Goal: Transaction & Acquisition: Book appointment/travel/reservation

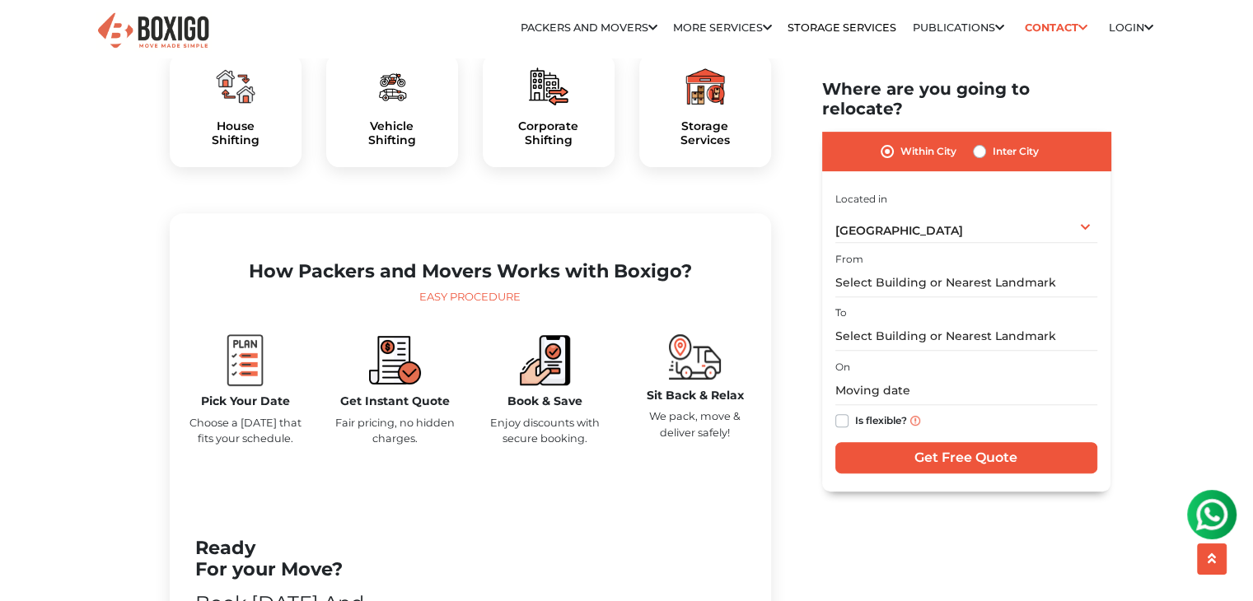
scroll to position [586, 0]
click at [235, 152] on div "House Shifting" at bounding box center [236, 111] width 132 height 114
click at [237, 147] on h5 "House Shifting" at bounding box center [235, 133] width 105 height 28
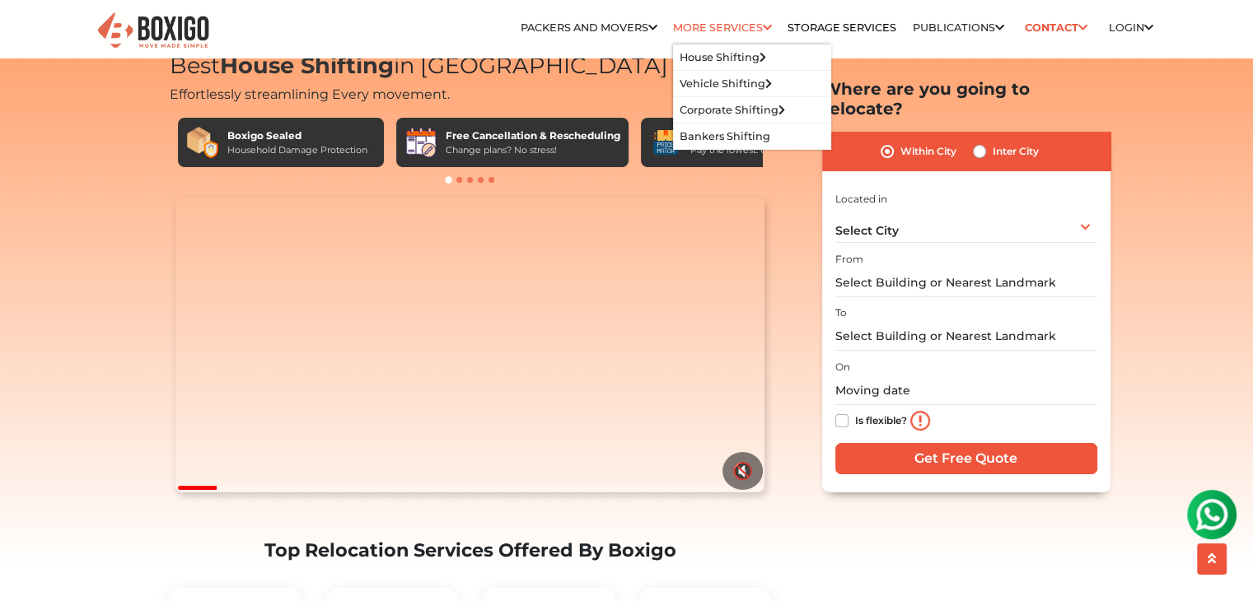
scroll to position [52, 0]
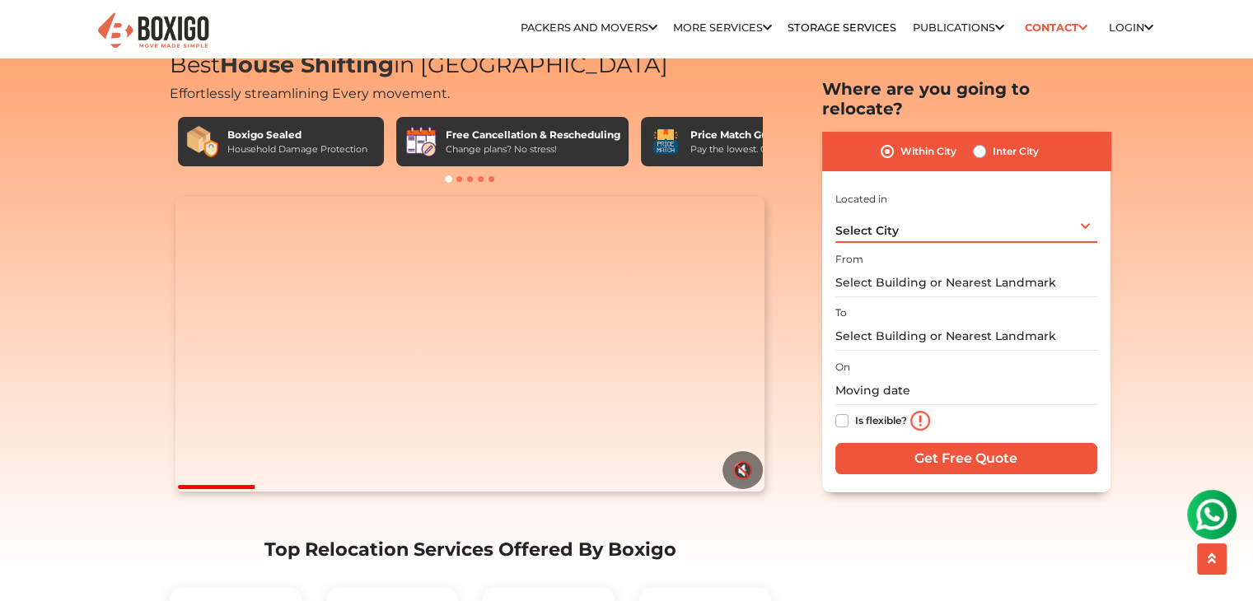
click at [881, 223] on span "Select City" at bounding box center [866, 230] width 63 height 15
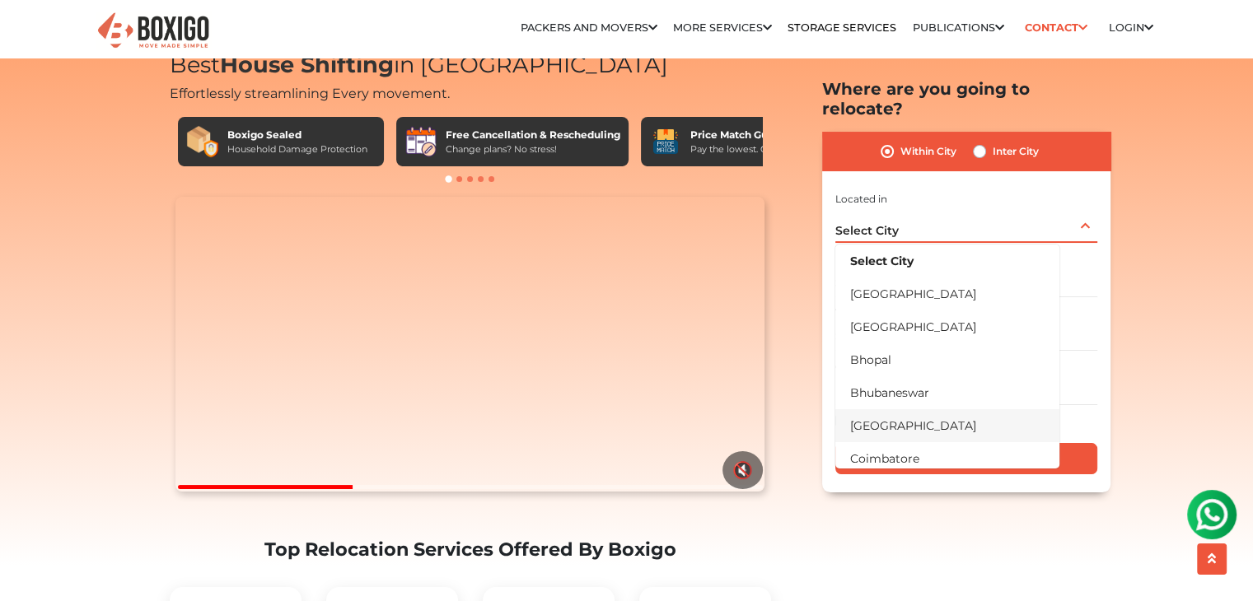
click at [872, 413] on li "[GEOGRAPHIC_DATA]" at bounding box center [947, 425] width 224 height 33
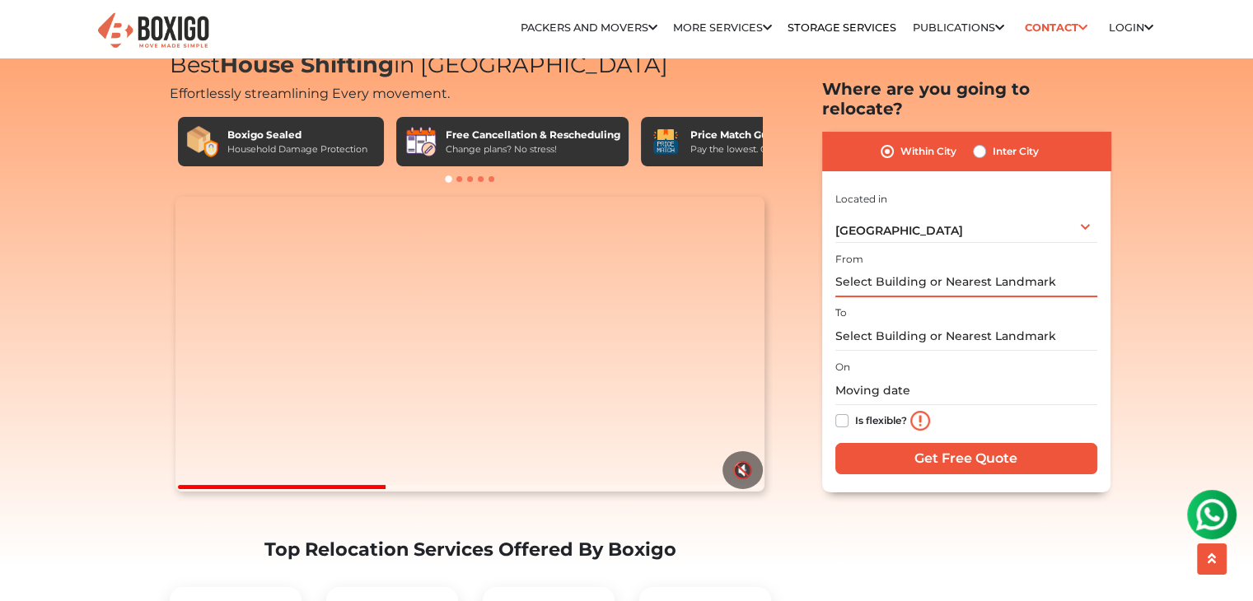
click at [889, 268] on input "text" at bounding box center [966, 282] width 262 height 29
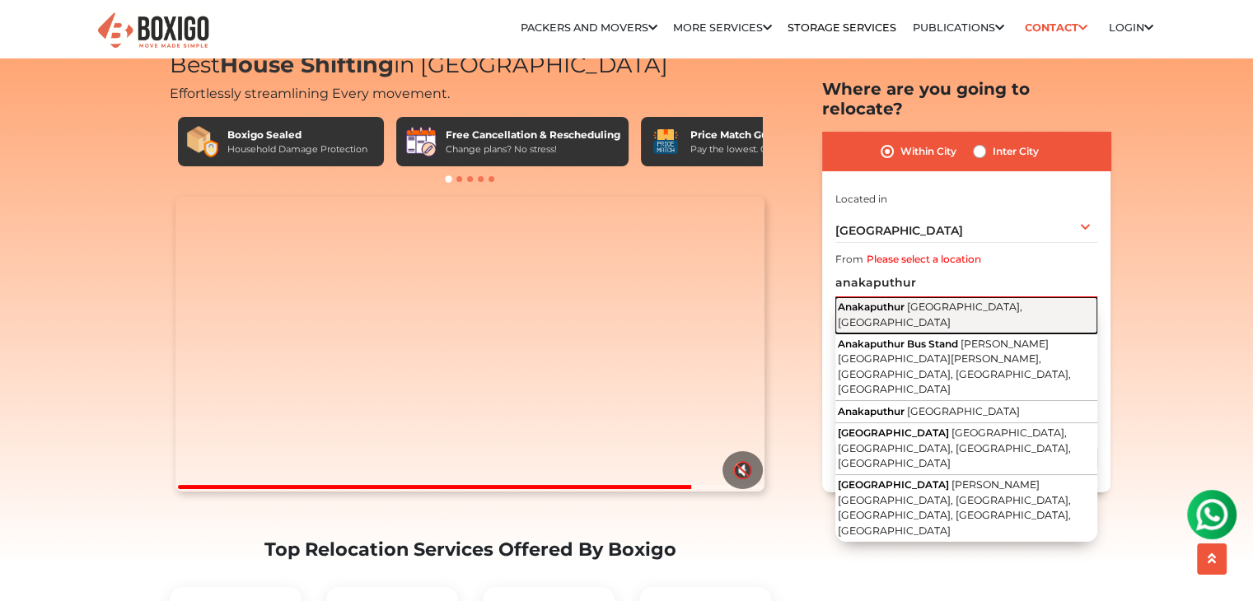
click at [902, 301] on span "Anakaputhur" at bounding box center [871, 307] width 67 height 12
type input "[GEOGRAPHIC_DATA], [GEOGRAPHIC_DATA], [GEOGRAPHIC_DATA]"
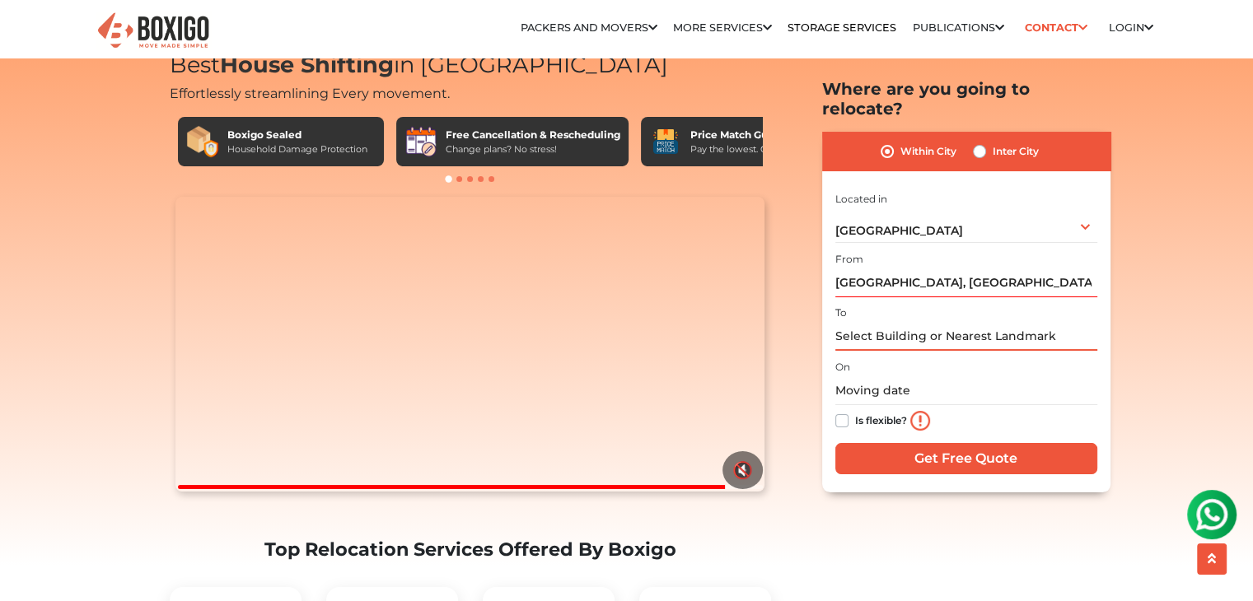
click at [890, 323] on input "text" at bounding box center [966, 336] width 262 height 29
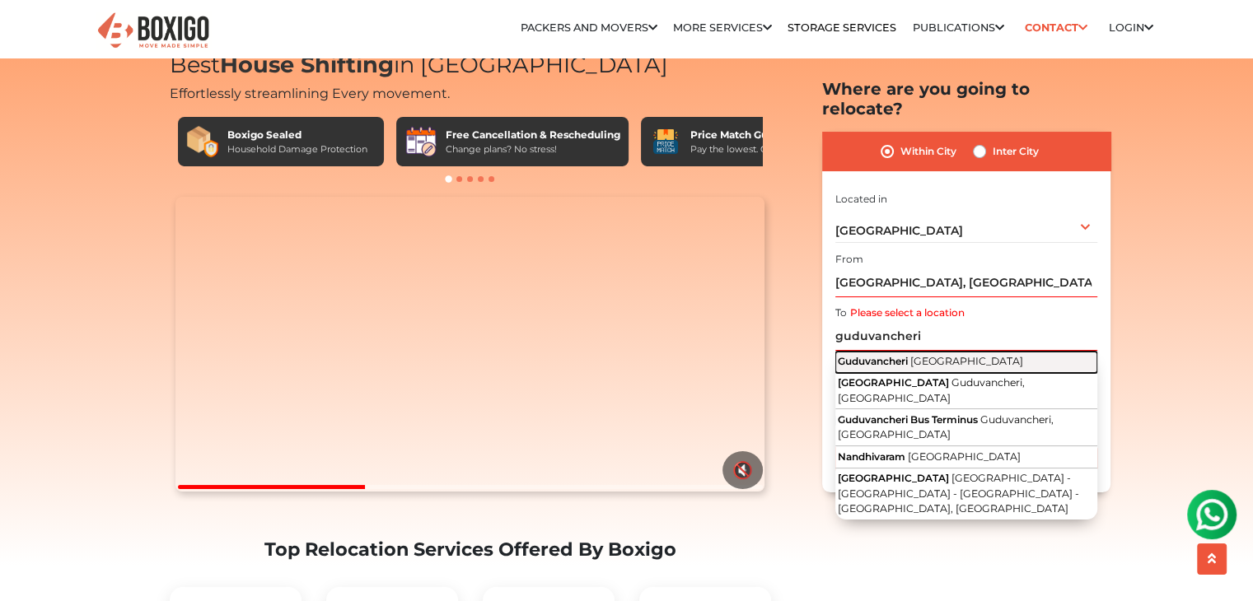
drag, startPoint x: 903, startPoint y: 343, endPoint x: 888, endPoint y: 353, distance: 17.4
click at [888, 353] on button "Guduvancheri Tamil Nadu" at bounding box center [966, 362] width 262 height 21
type input "Guduvancheri, Tamil Nadu"
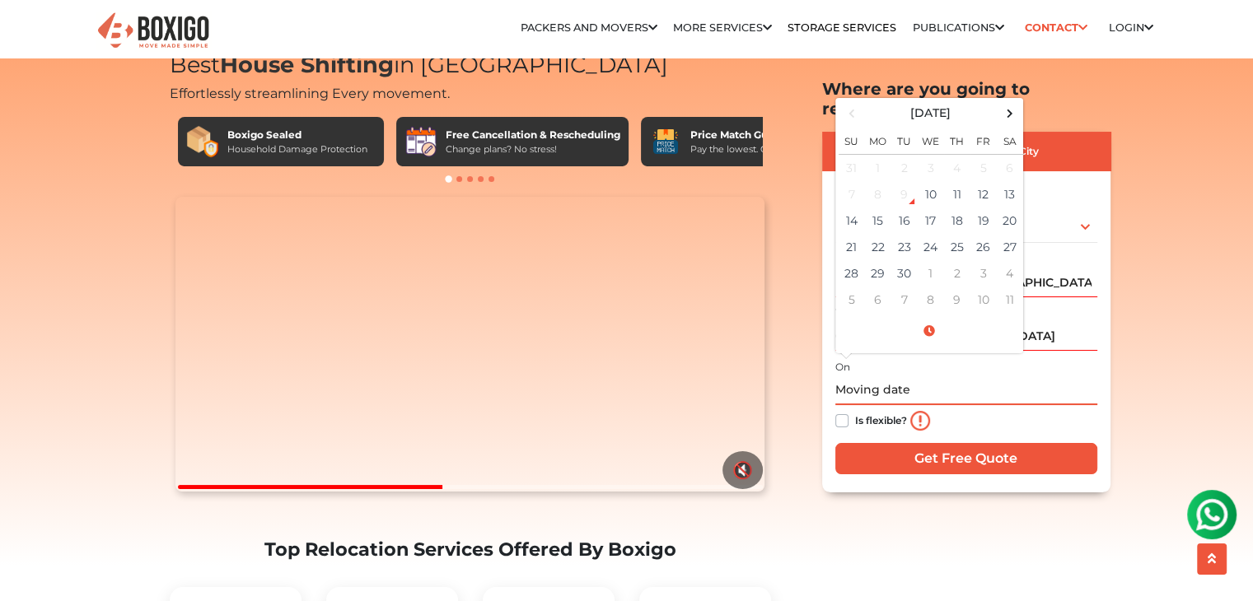
click at [889, 376] on input "text" at bounding box center [966, 390] width 262 height 29
click at [932, 181] on td "10" at bounding box center [930, 194] width 26 height 26
type input "09/10/2025 5:21 PM"
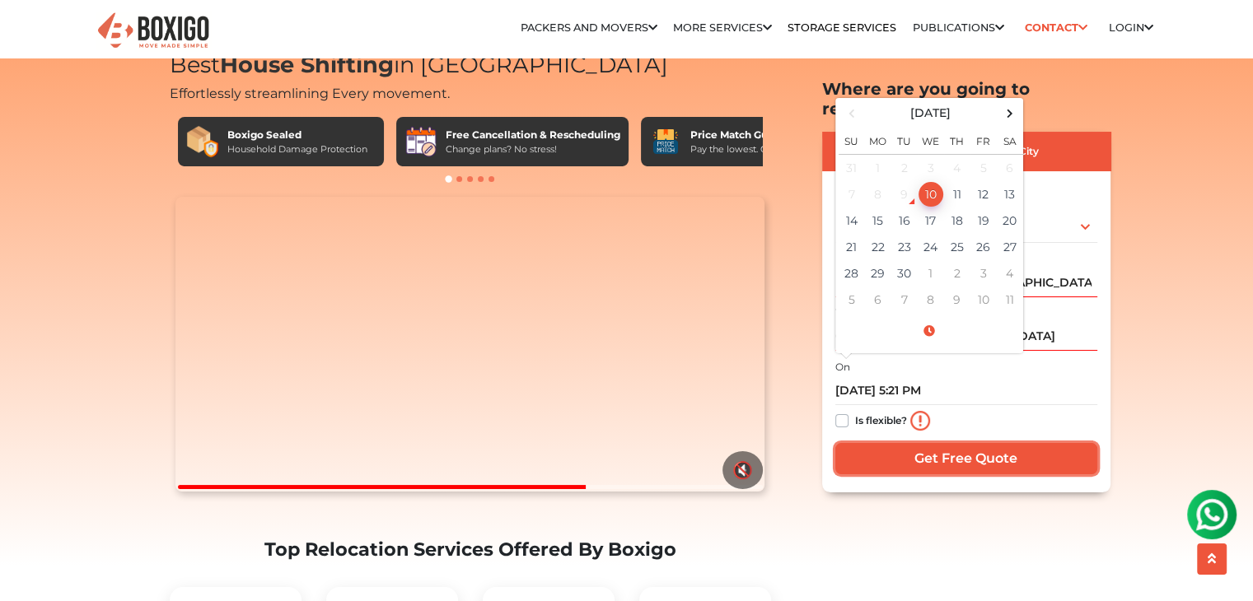
click at [916, 443] on input "Get Free Quote" at bounding box center [966, 458] width 262 height 31
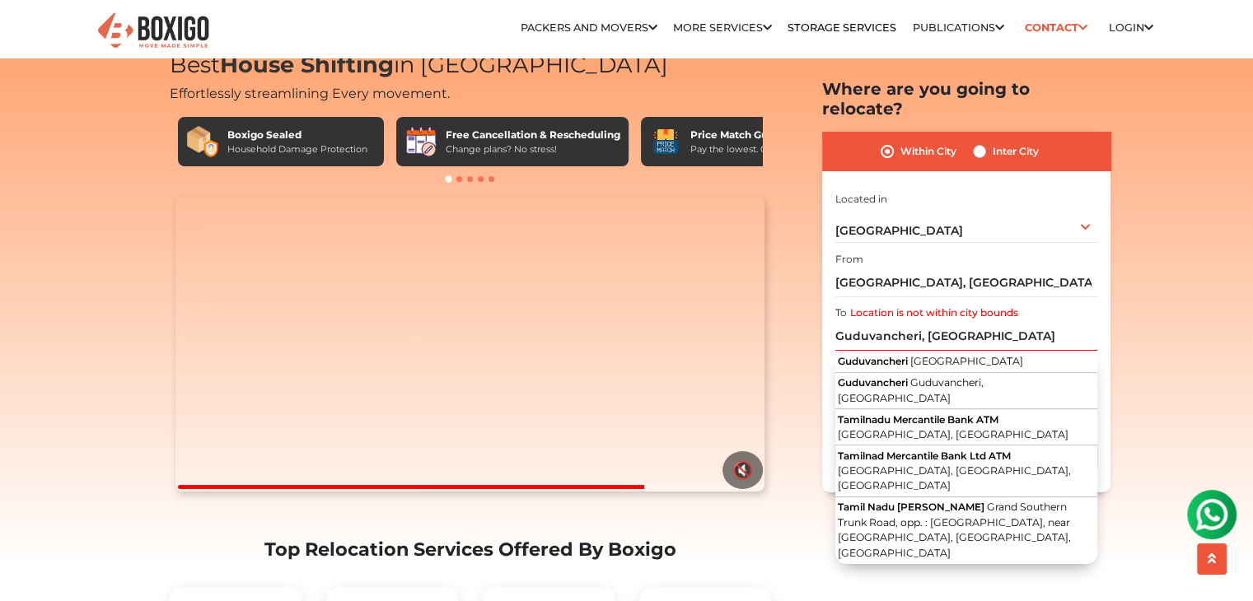
click at [975, 302] on div "To Location is not within city bounds Guduvancheri, Tamil Nadu Guduvancheri Tam…" at bounding box center [966, 326] width 262 height 49
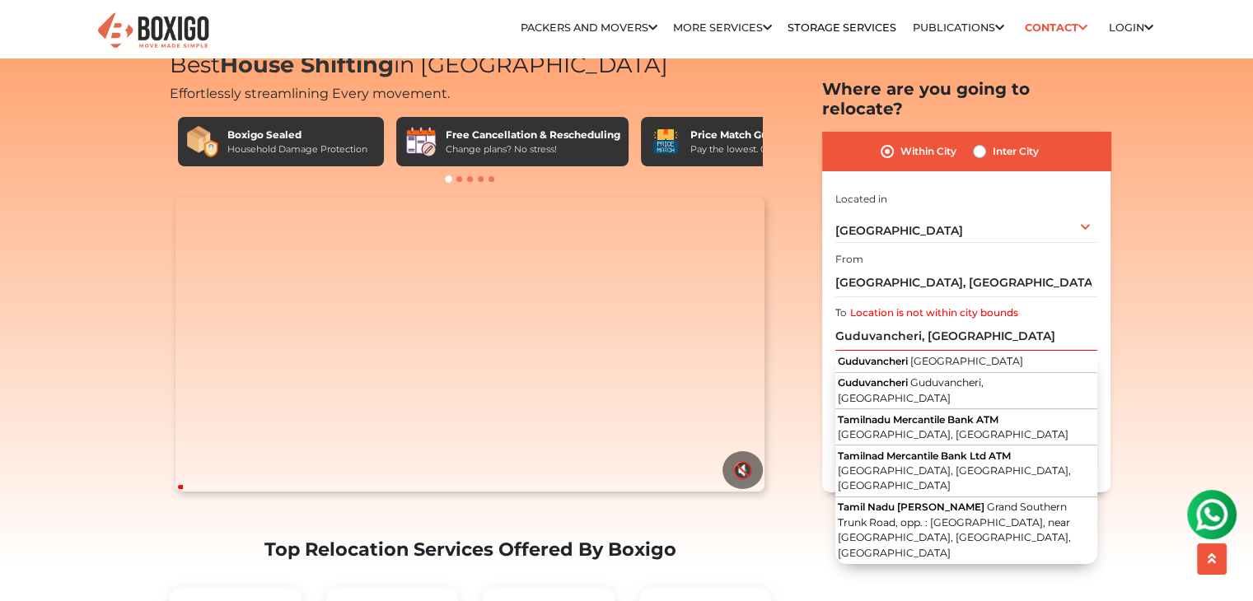
click at [986, 142] on div "Inter City" at bounding box center [1006, 152] width 66 height 20
click at [992, 142] on label "Inter City" at bounding box center [1015, 152] width 46 height 20
click at [982, 142] on input "Inter City" at bounding box center [979, 150] width 13 height 16
radio input "true"
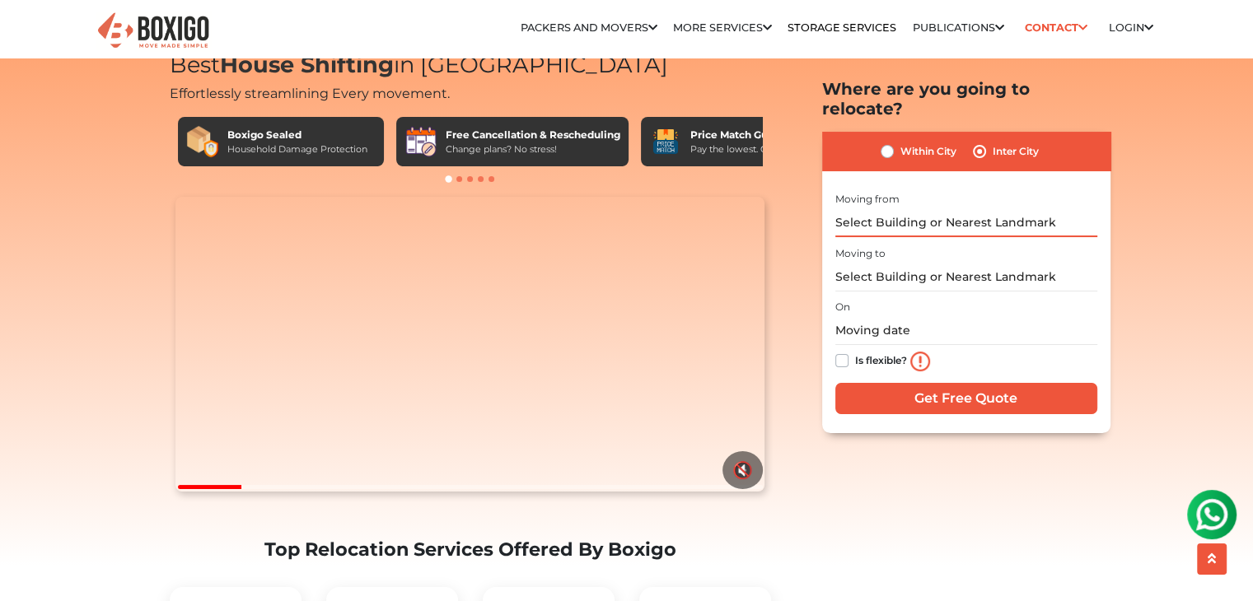
click at [967, 216] on input "text" at bounding box center [966, 222] width 262 height 29
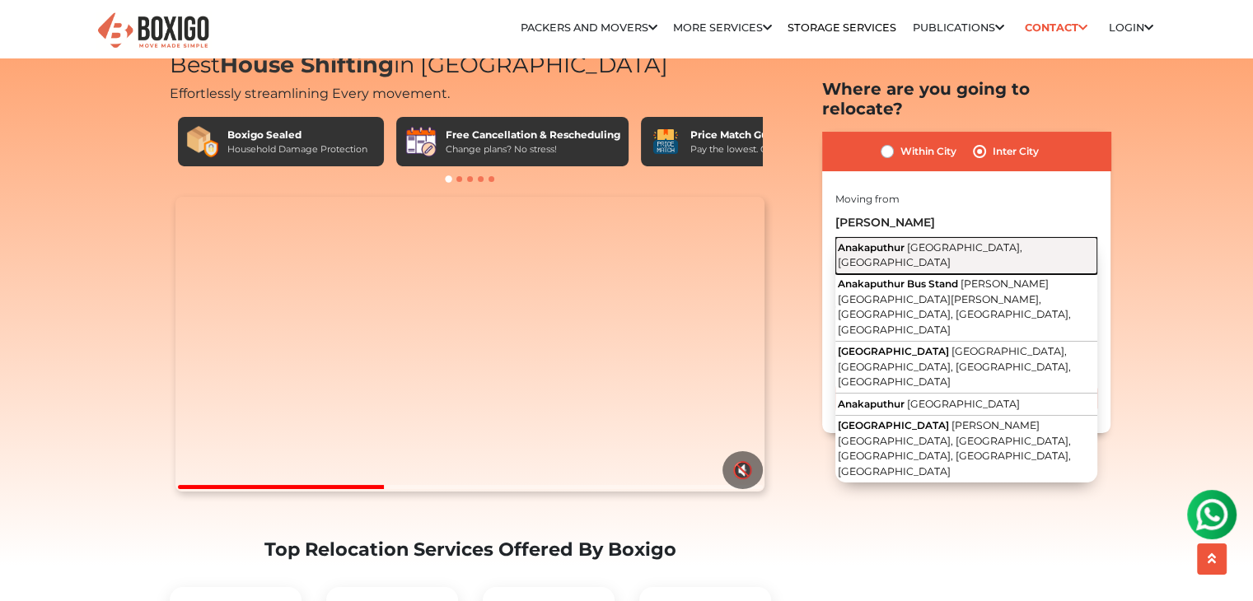
click at [964, 237] on button "Anakaputhur Chennai, Tamil Nadu" at bounding box center [966, 255] width 262 height 37
type input "Anakaputhur, Chennai, Tamil Nadu"
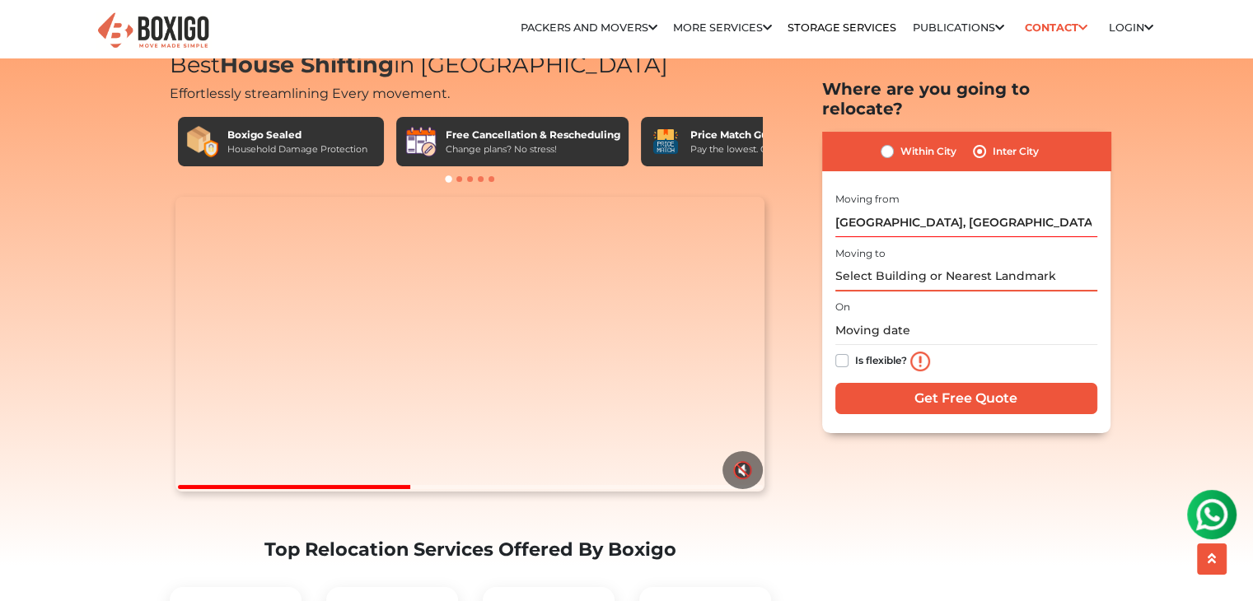
click at [946, 263] on input "text" at bounding box center [966, 277] width 262 height 29
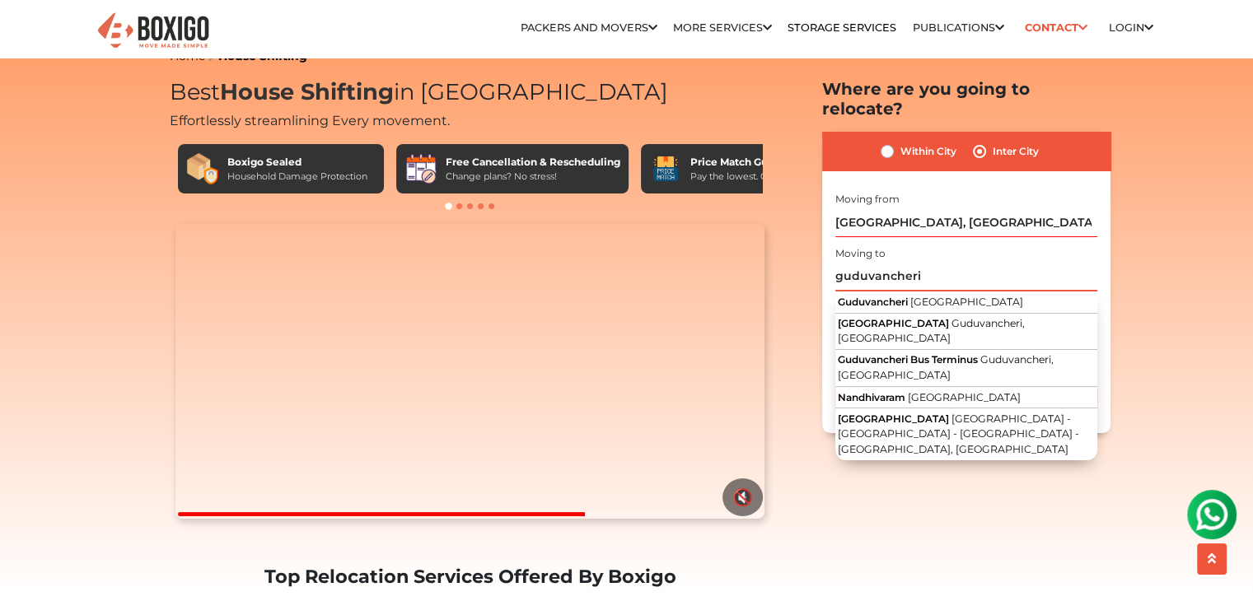
scroll to position [23, 0]
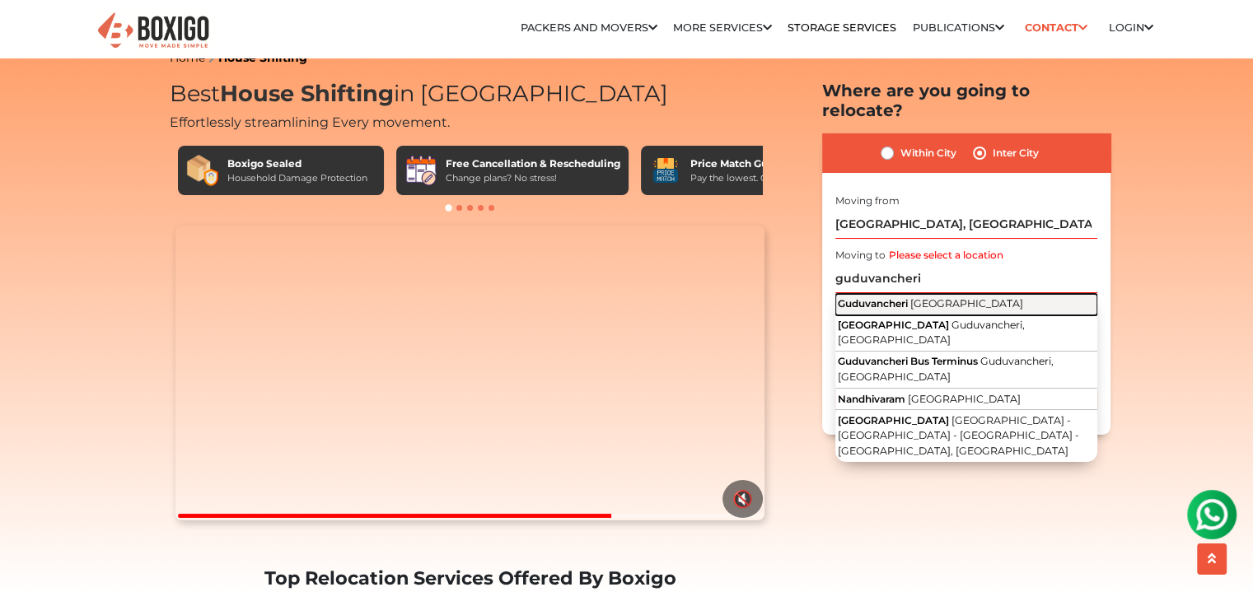
click at [936, 297] on span "Tamil Nadu" at bounding box center [966, 303] width 113 height 12
type input "Guduvancheri, Tamil Nadu"
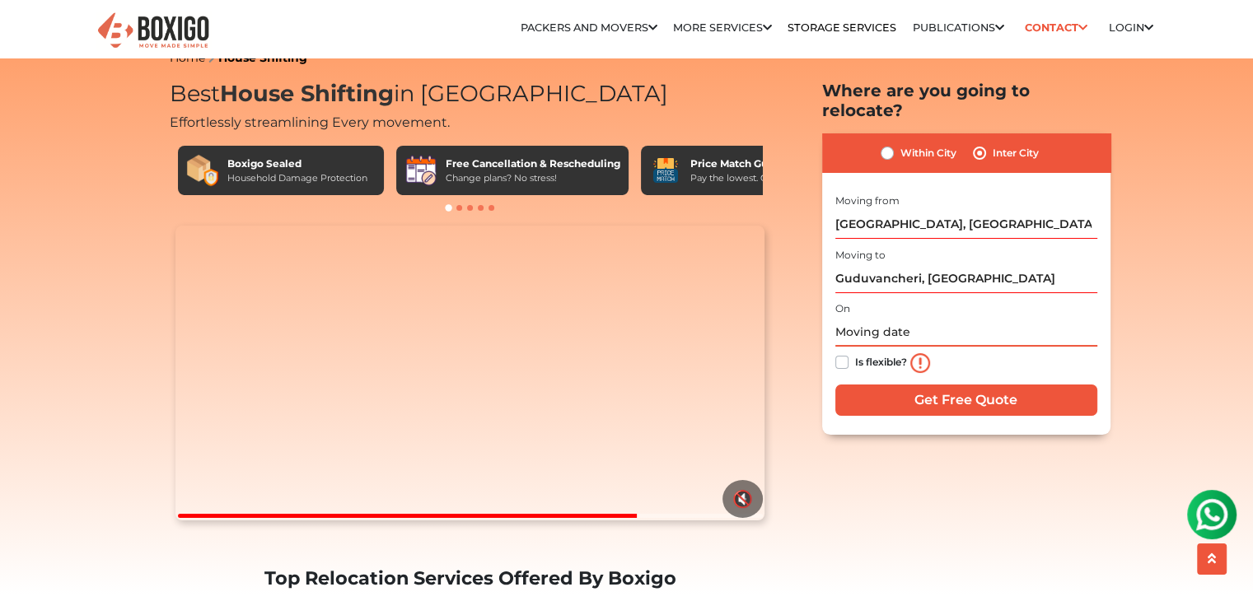
click at [880, 324] on input "text" at bounding box center [966, 332] width 262 height 29
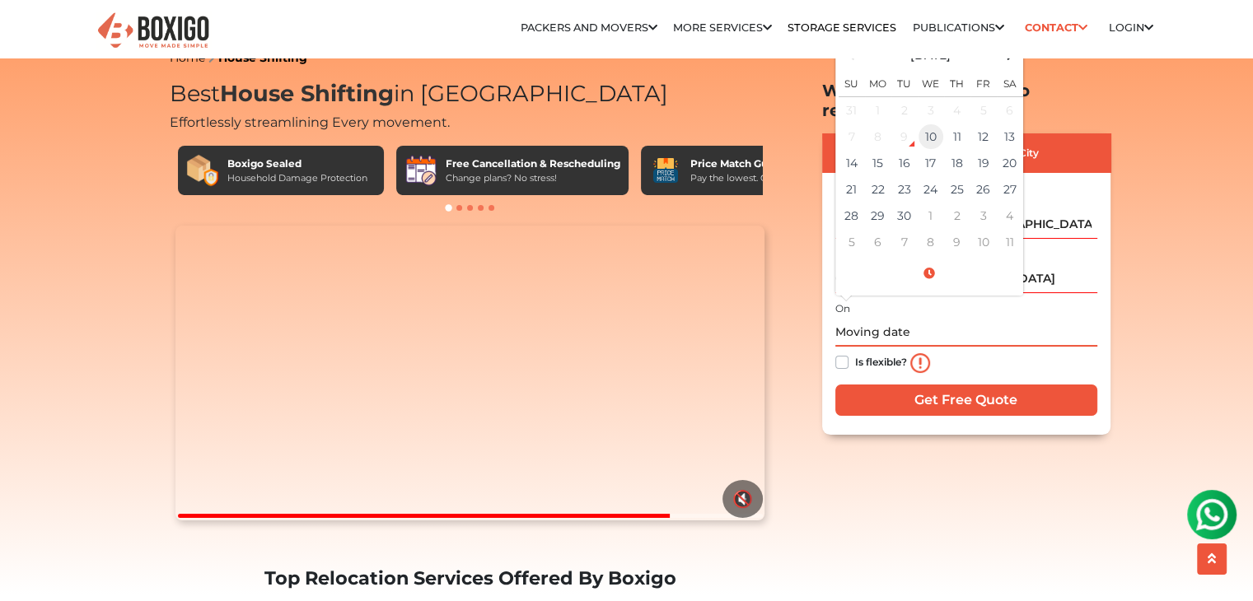
click at [930, 128] on td "10" at bounding box center [930, 137] width 26 height 26
type input "09/10/2025 5:21 PM"
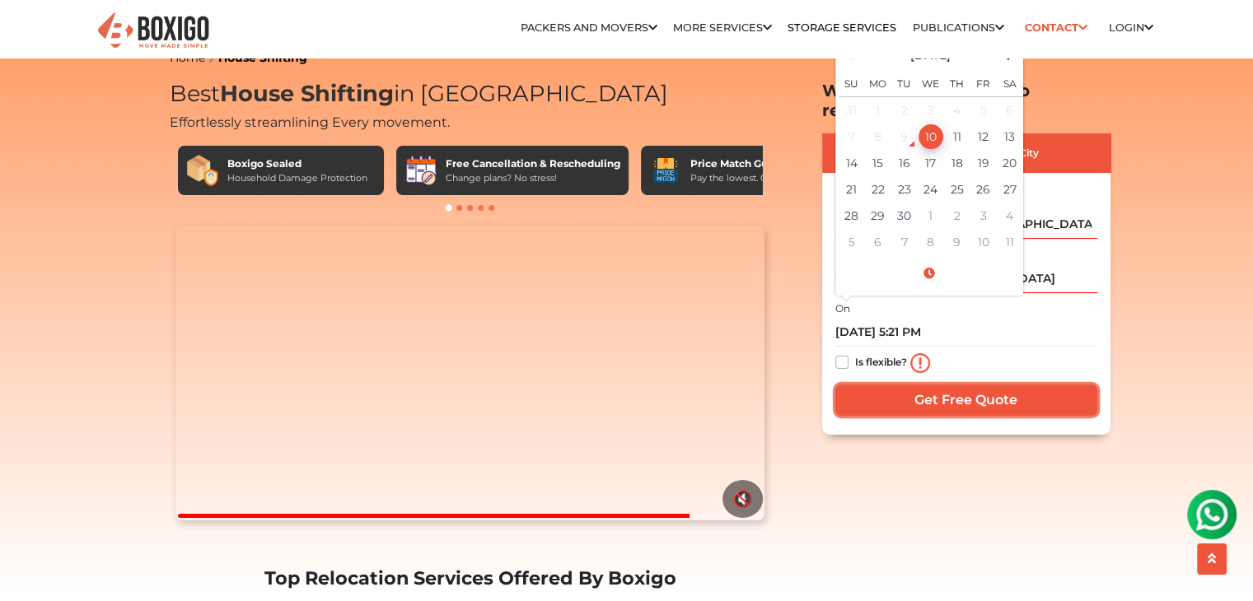
click at [903, 385] on input "Get Free Quote" at bounding box center [966, 400] width 262 height 31
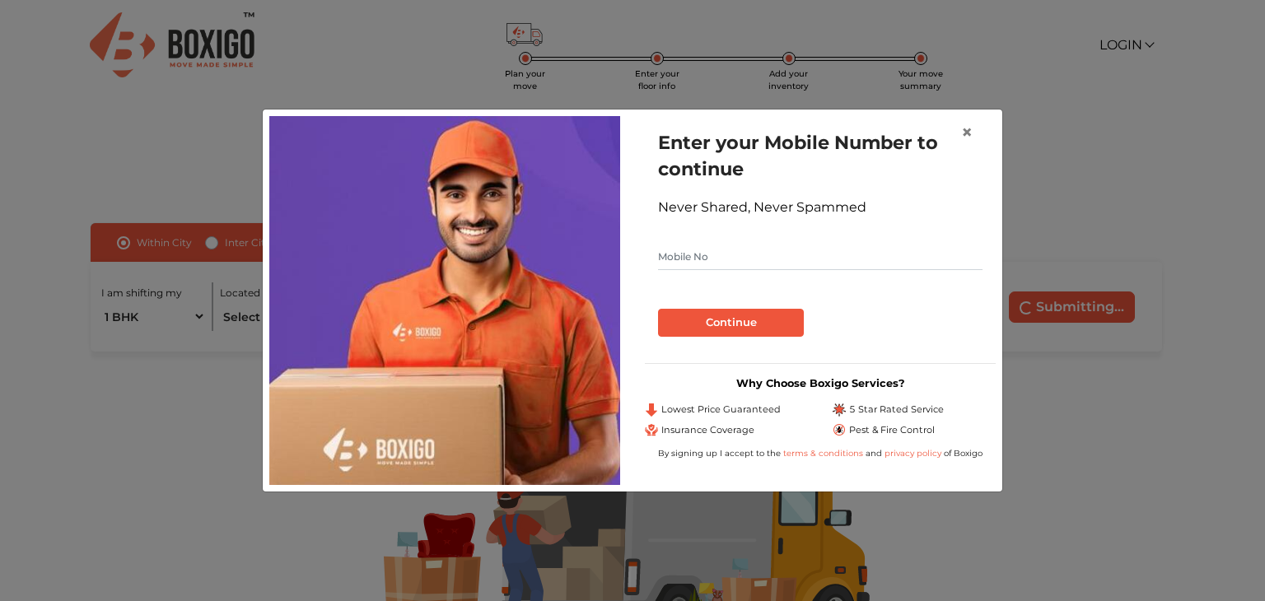
click at [866, 262] on input "text" at bounding box center [820, 257] width 324 height 26
type input "9620324547"
click at [658, 309] on button "Continue" at bounding box center [731, 323] width 146 height 28
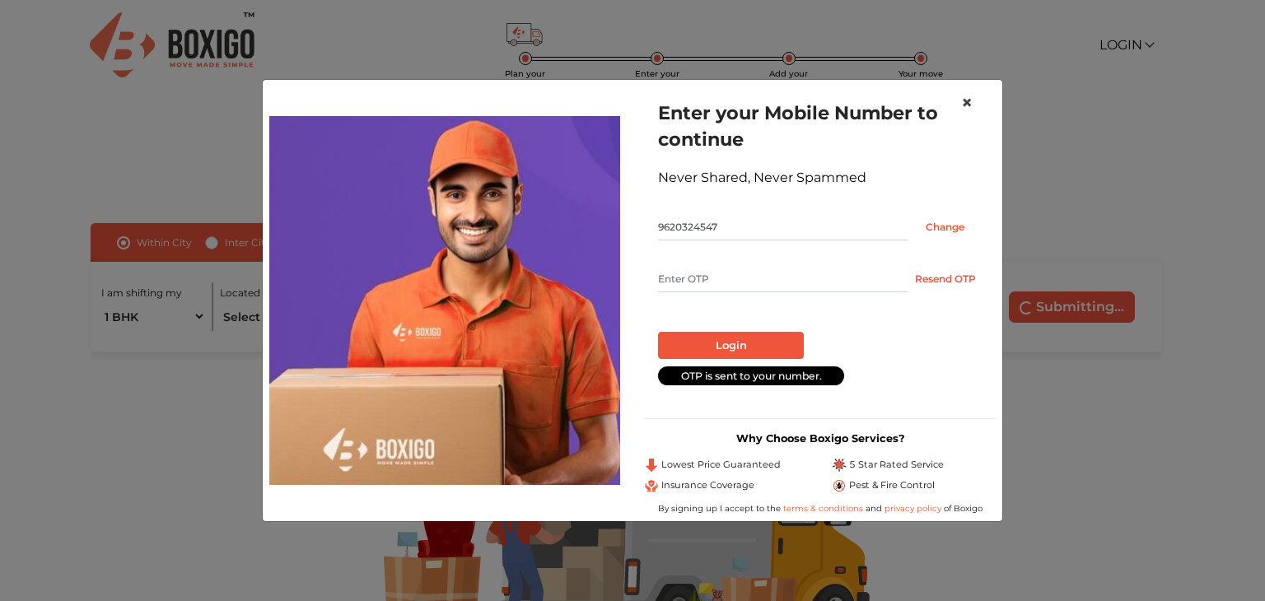
click at [959, 109] on button "×" at bounding box center [967, 103] width 38 height 46
